Goal: Task Accomplishment & Management: Use online tool/utility

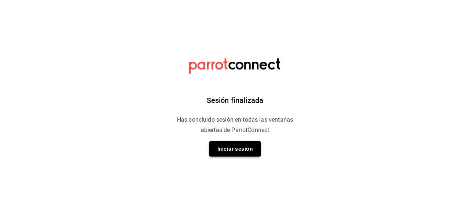
click at [228, 150] on button "Iniciar sesión" at bounding box center [234, 148] width 51 height 15
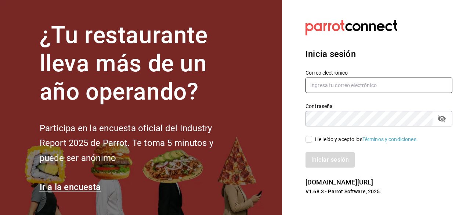
click at [341, 80] on input "text" at bounding box center [378, 84] width 147 height 15
type input "[EMAIL_ADDRESS][DOMAIN_NAME]"
click at [309, 139] on input "He leído y acepto los Términos y condiciones." at bounding box center [308, 139] width 7 height 7
checkbox input "true"
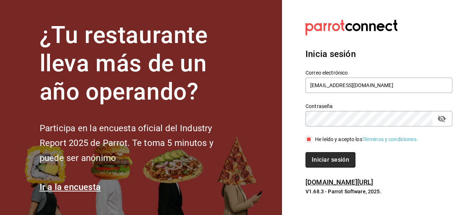
click at [325, 162] on button "Iniciar sesión" at bounding box center [330, 159] width 50 height 15
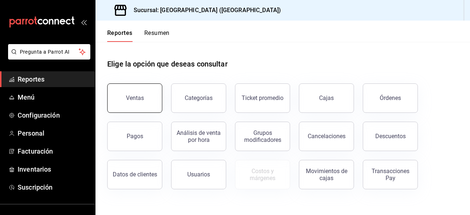
click at [157, 91] on button "Ventas" at bounding box center [134, 97] width 55 height 29
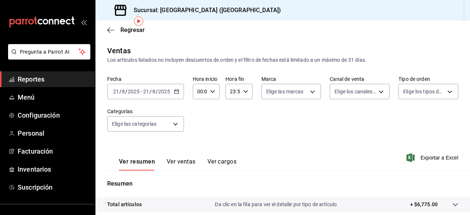
scroll to position [73, 0]
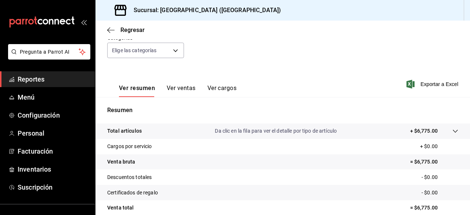
click at [438, 130] on div at bounding box center [447, 131] width 21 height 8
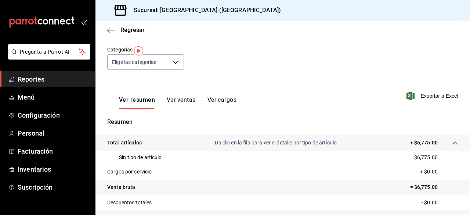
scroll to position [0, 0]
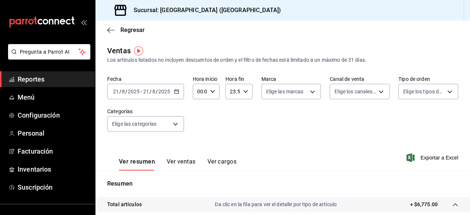
click at [309, 129] on div "Fecha [DATE] [DATE] - [DATE] [DATE] Hora inicio 00:00 Hora inicio Hora fin 23:5…" at bounding box center [282, 108] width 351 height 65
